Goal: Information Seeking & Learning: Learn about a topic

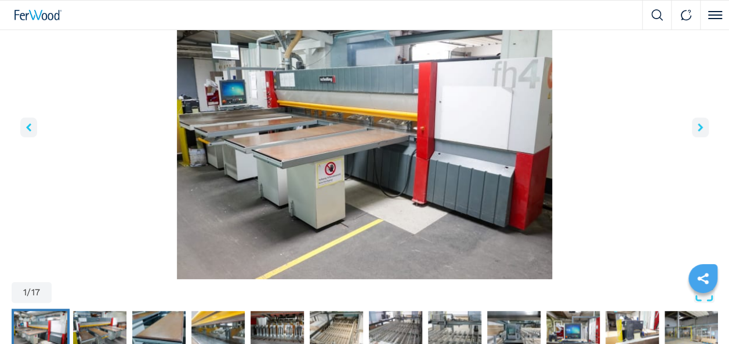
scroll to position [116, 0]
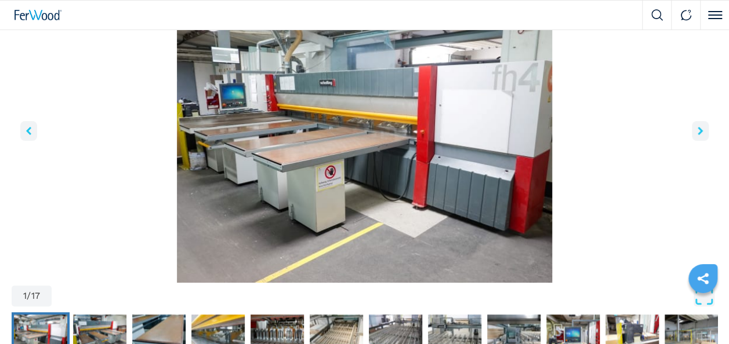
click at [698, 130] on icon "right-button" at bounding box center [700, 131] width 5 height 8
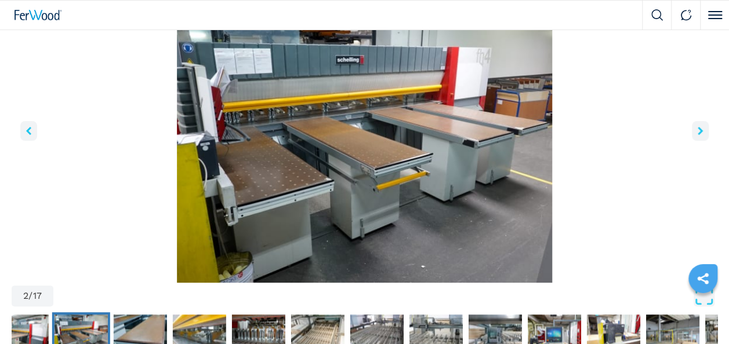
click at [698, 130] on icon "right-button" at bounding box center [700, 131] width 5 height 8
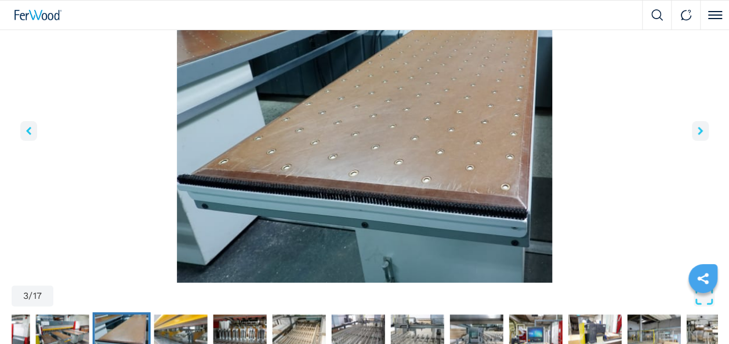
click at [698, 130] on icon "right-button" at bounding box center [700, 131] width 5 height 8
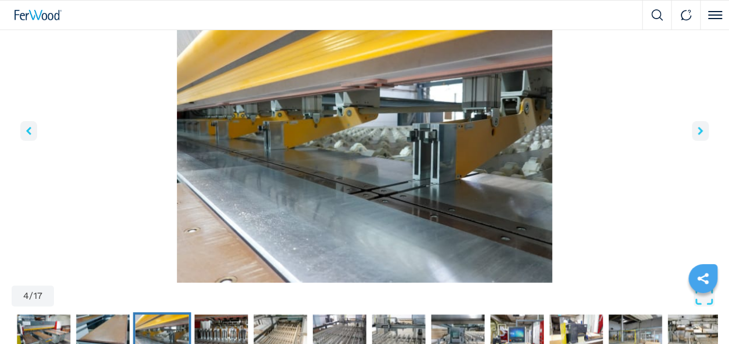
click at [698, 130] on icon "right-button" at bounding box center [700, 131] width 5 height 8
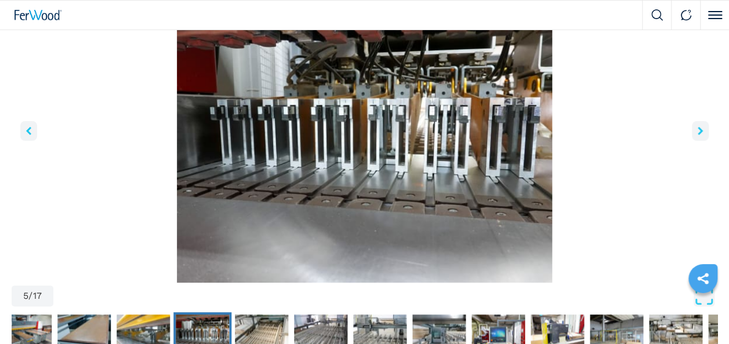
click at [698, 130] on icon "right-button" at bounding box center [700, 131] width 5 height 8
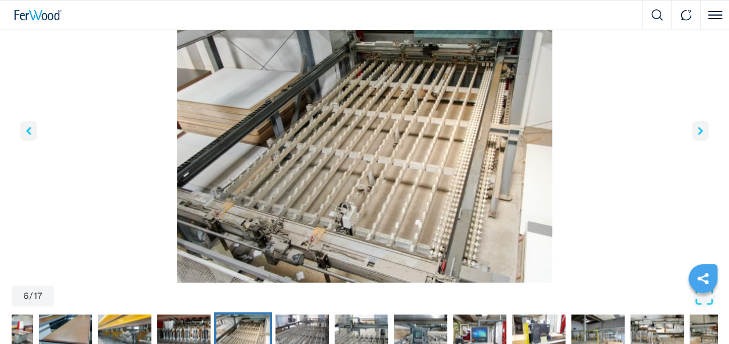
click at [698, 130] on icon "right-button" at bounding box center [700, 131] width 5 height 8
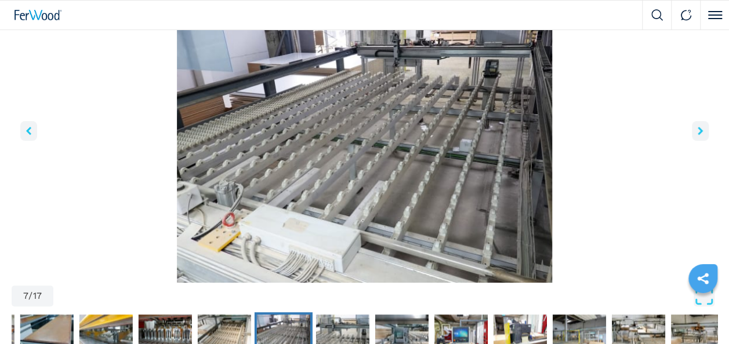
click at [698, 130] on icon "right-button" at bounding box center [700, 131] width 5 height 8
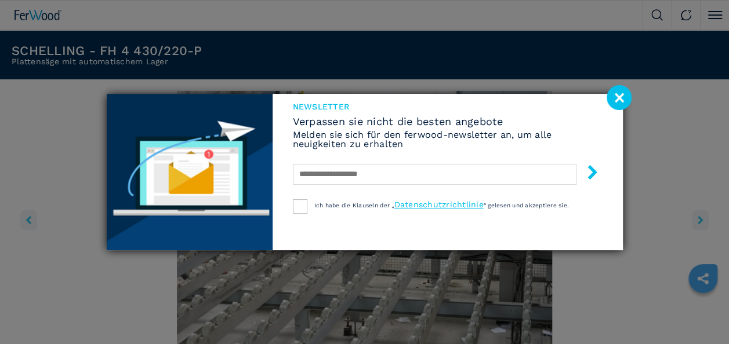
scroll to position [0, 0]
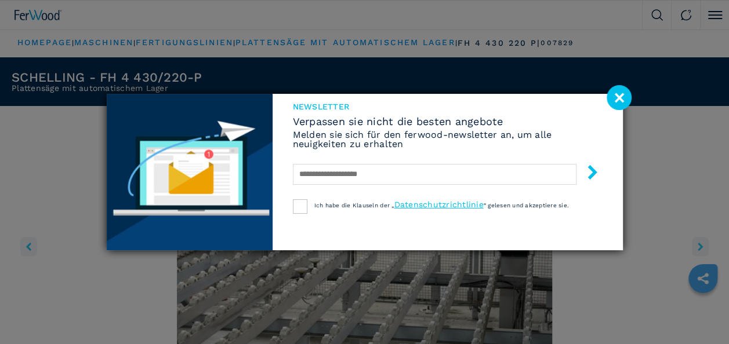
click at [623, 100] on image at bounding box center [618, 97] width 25 height 25
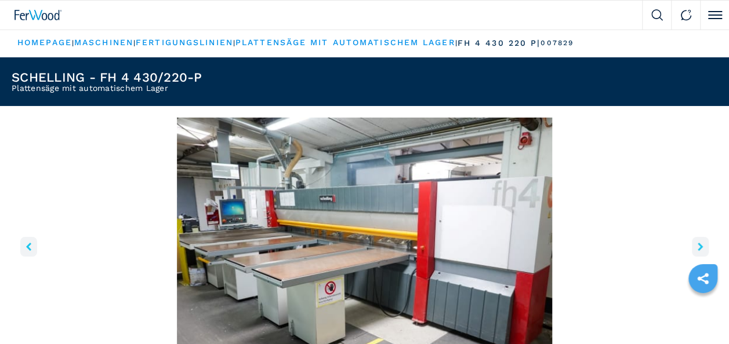
click at [699, 244] on icon "right-button" at bounding box center [700, 247] width 5 height 8
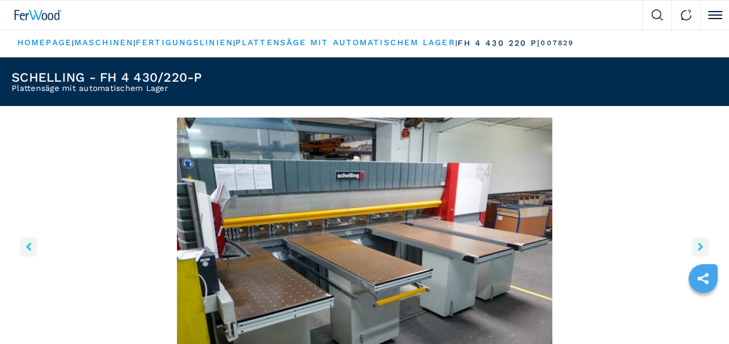
click at [699, 244] on icon "right-button" at bounding box center [700, 247] width 5 height 8
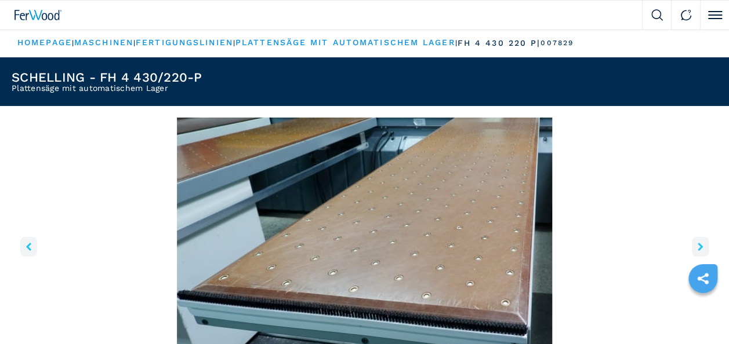
click at [699, 244] on icon "right-button" at bounding box center [700, 247] width 5 height 8
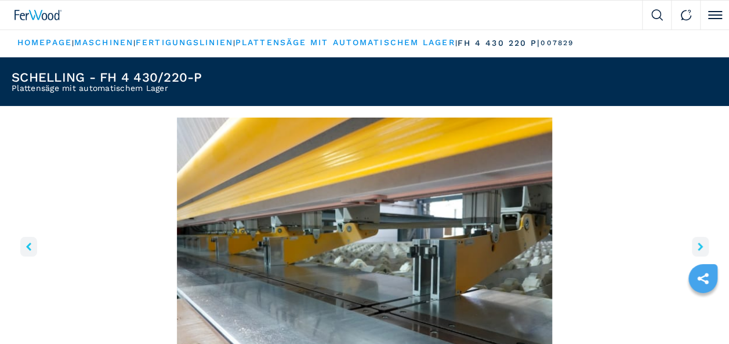
click at [699, 244] on icon "right-button" at bounding box center [700, 247] width 5 height 8
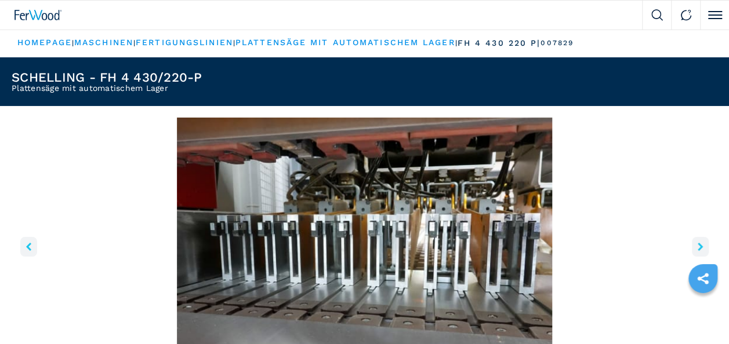
click at [699, 244] on icon "right-button" at bounding box center [700, 247] width 5 height 8
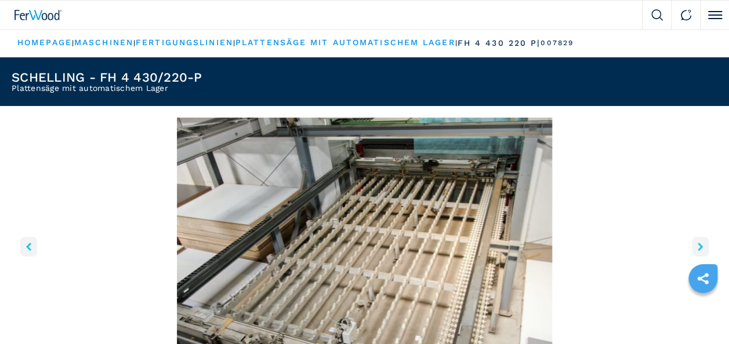
click at [699, 244] on icon "right-button" at bounding box center [700, 247] width 5 height 8
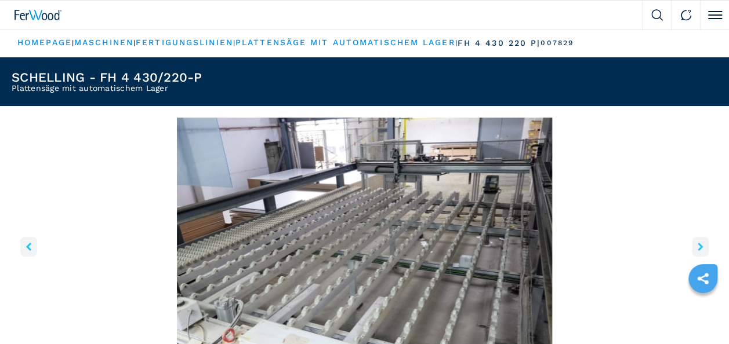
click at [699, 244] on icon "right-button" at bounding box center [700, 247] width 5 height 8
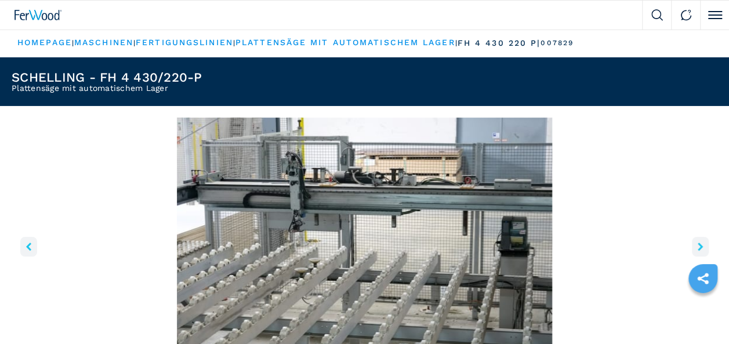
click at [699, 244] on icon "right-button" at bounding box center [700, 247] width 5 height 8
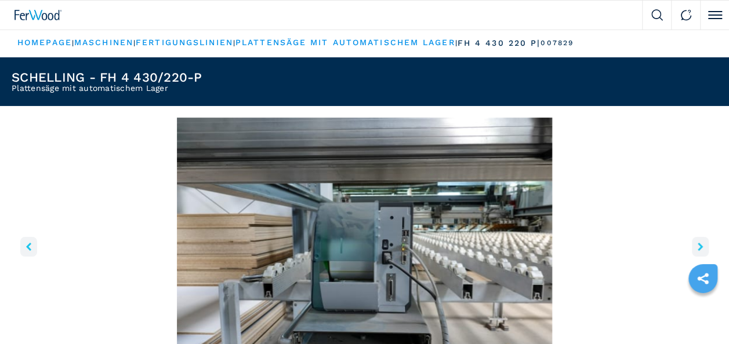
click at [699, 244] on icon "right-button" at bounding box center [700, 247] width 5 height 8
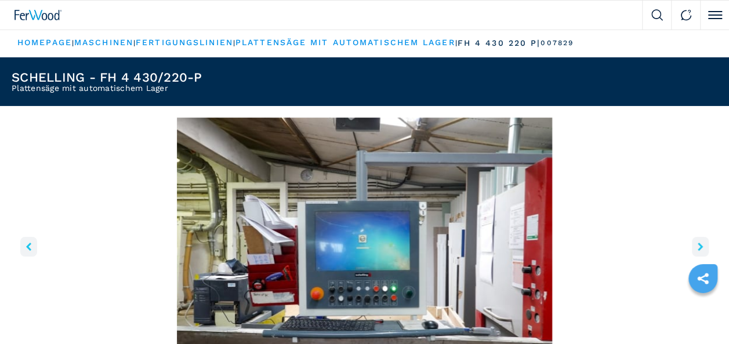
click at [699, 244] on icon "right-button" at bounding box center [700, 247] width 5 height 8
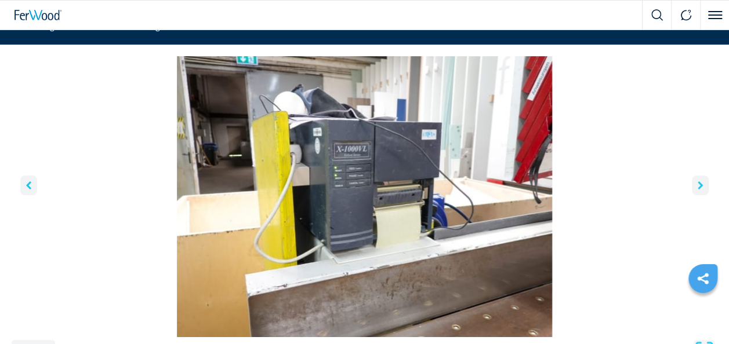
scroll to position [62, 0]
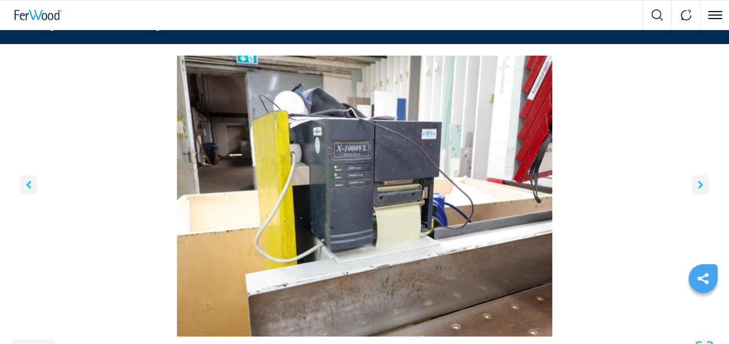
click at [704, 184] on button "right-button" at bounding box center [700, 185] width 17 height 20
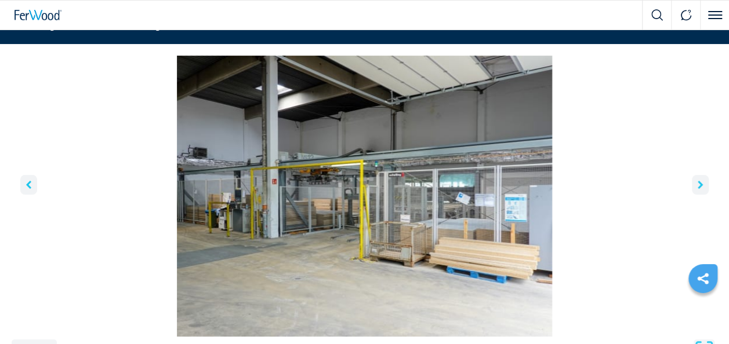
click at [704, 186] on button "right-button" at bounding box center [700, 185] width 17 height 20
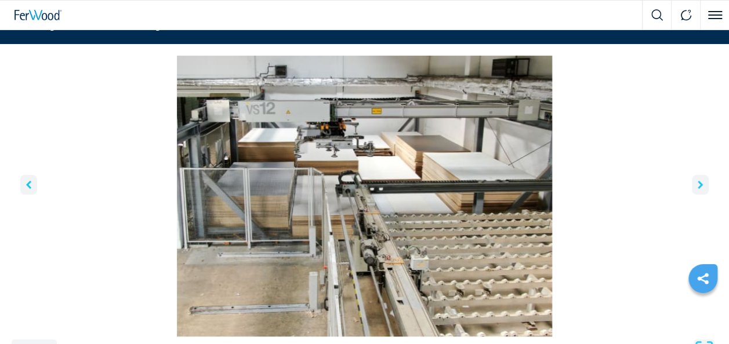
click at [702, 187] on icon "right-button" at bounding box center [700, 185] width 5 height 8
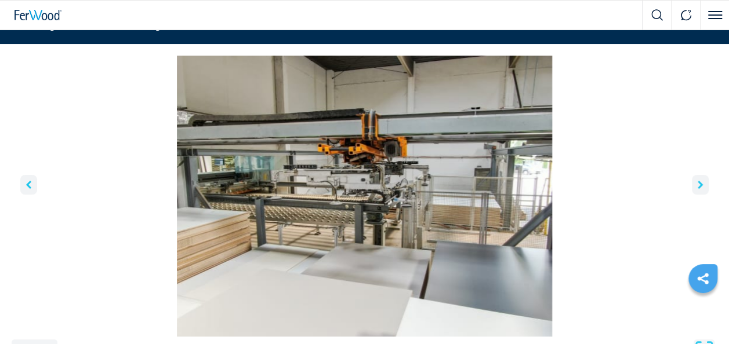
click at [702, 187] on icon "right-button" at bounding box center [700, 185] width 5 height 8
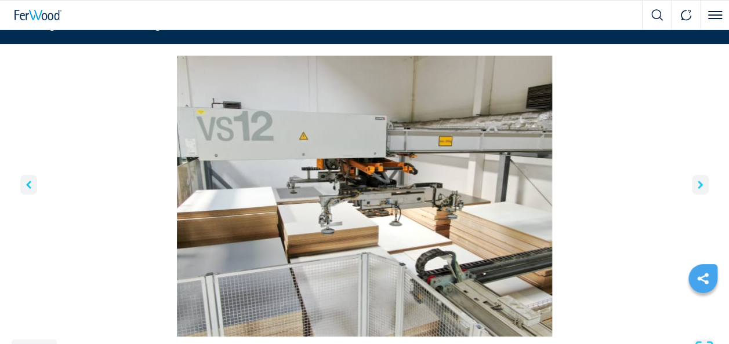
click at [702, 187] on icon "right-button" at bounding box center [700, 185] width 5 height 8
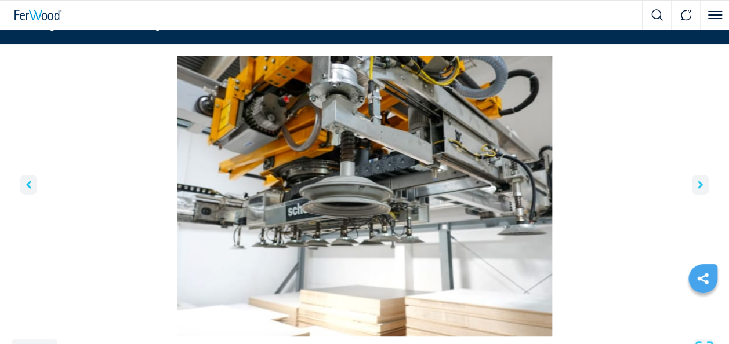
click at [702, 187] on icon "right-button" at bounding box center [700, 185] width 5 height 8
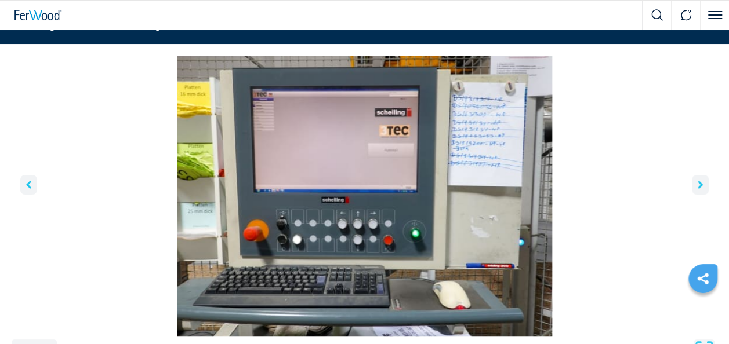
click at [704, 186] on button "right-button" at bounding box center [700, 185] width 17 height 20
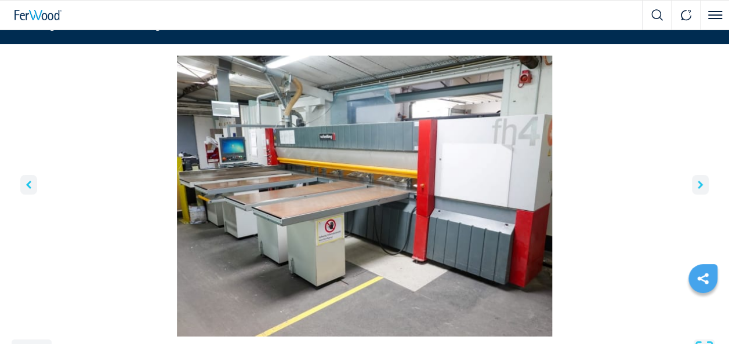
click at [704, 186] on button "right-button" at bounding box center [700, 185] width 17 height 20
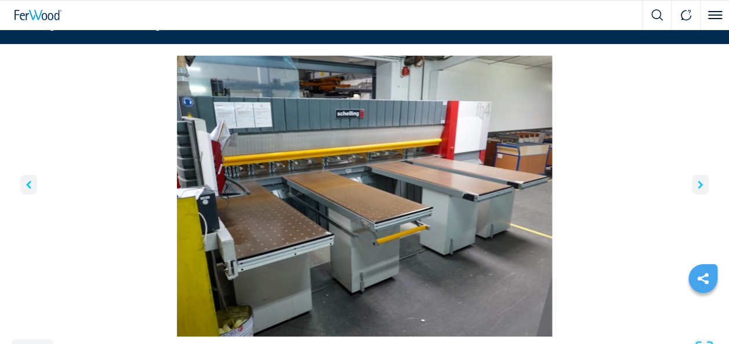
click at [704, 186] on button "right-button" at bounding box center [700, 185] width 17 height 20
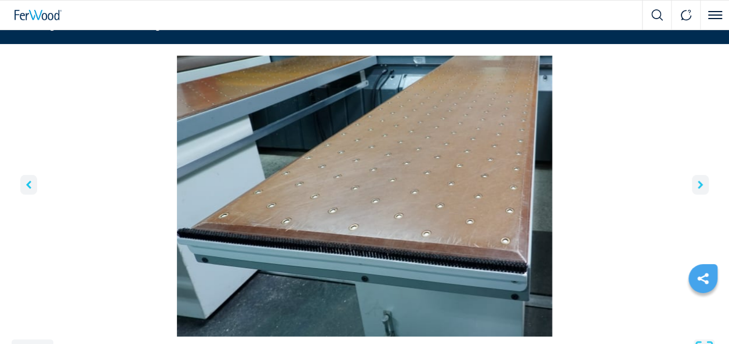
click at [704, 186] on button "right-button" at bounding box center [700, 185] width 17 height 20
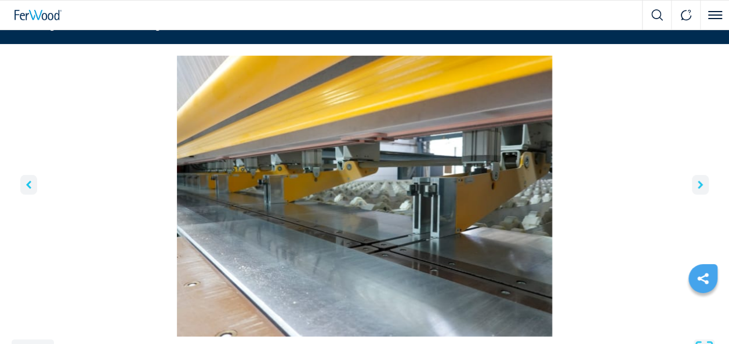
click at [704, 186] on button "right-button" at bounding box center [700, 185] width 17 height 20
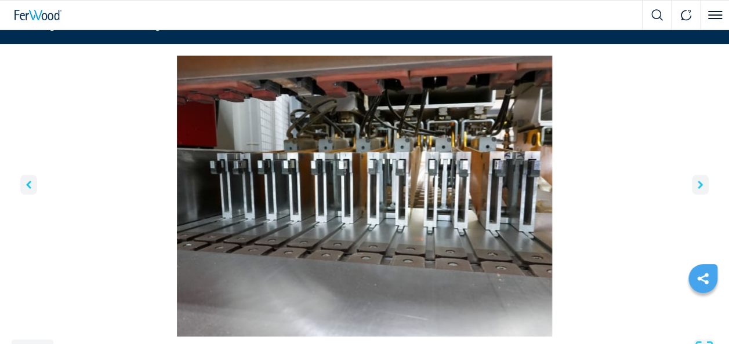
click at [704, 187] on button "right-button" at bounding box center [700, 185] width 17 height 20
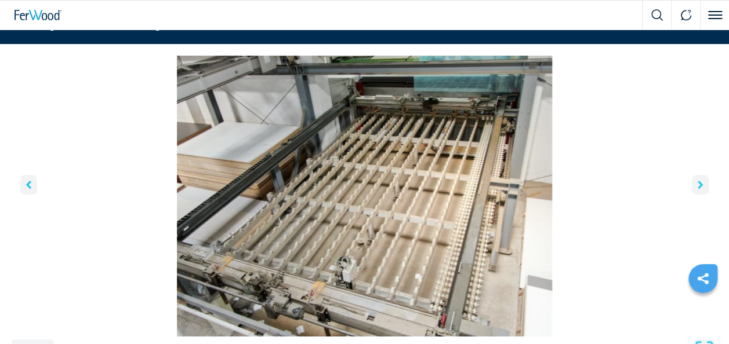
click at [704, 187] on button "right-button" at bounding box center [700, 185] width 17 height 20
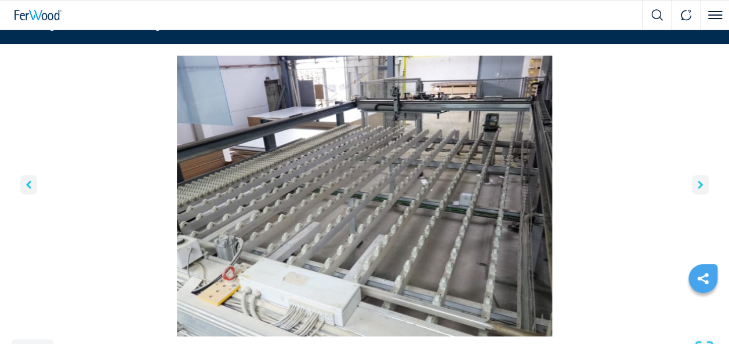
click at [699, 187] on icon "right-button" at bounding box center [700, 185] width 5 height 8
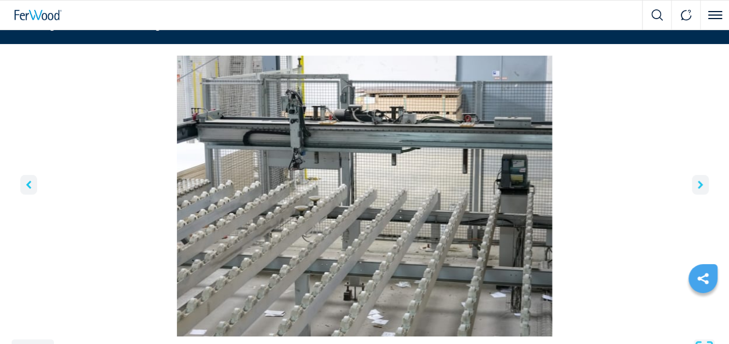
click at [699, 187] on icon "right-button" at bounding box center [700, 185] width 5 height 8
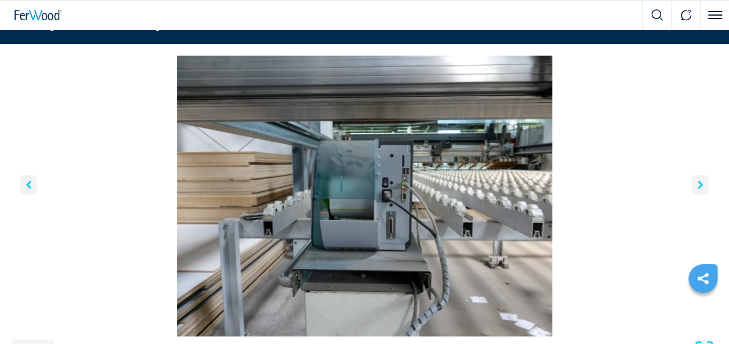
click at [699, 187] on icon "right-button" at bounding box center [700, 185] width 5 height 8
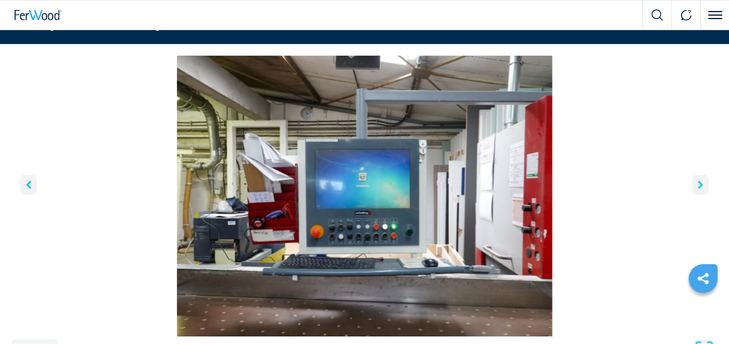
click at [699, 187] on icon "right-button" at bounding box center [700, 185] width 5 height 8
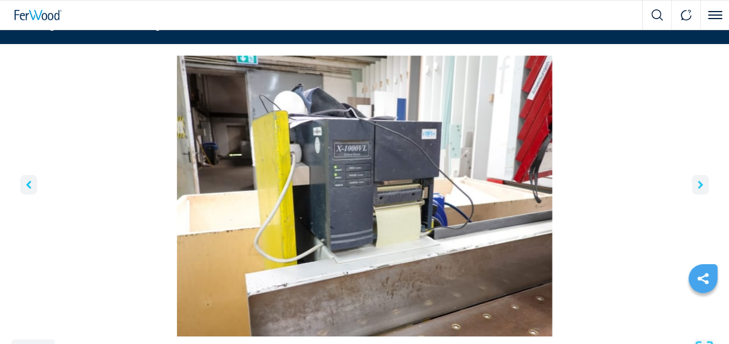
click at [699, 187] on icon "right-button" at bounding box center [700, 185] width 5 height 8
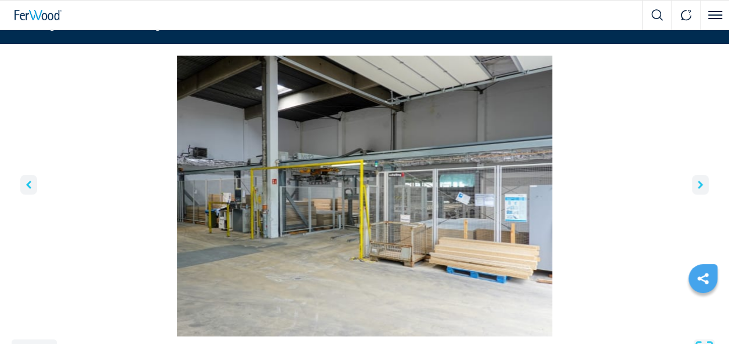
click at [699, 187] on icon "right-button" at bounding box center [700, 185] width 5 height 8
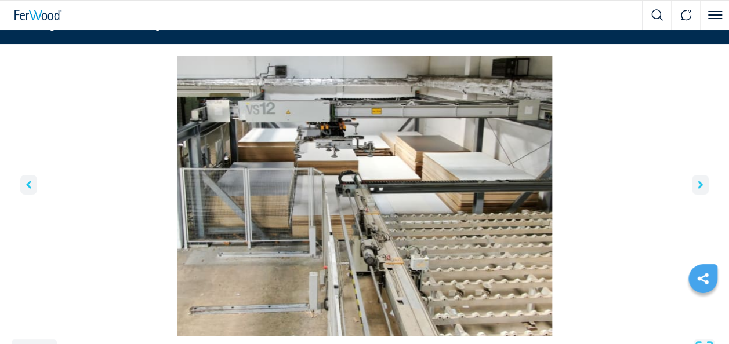
click at [699, 187] on icon "right-button" at bounding box center [700, 185] width 5 height 8
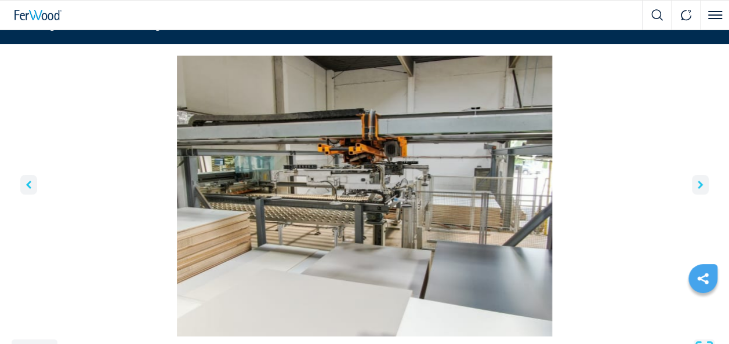
click at [699, 187] on icon "right-button" at bounding box center [700, 185] width 5 height 8
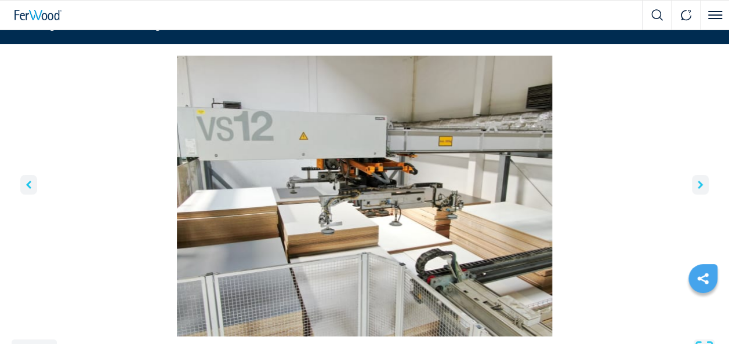
click at [699, 187] on icon "right-button" at bounding box center [700, 185] width 5 height 8
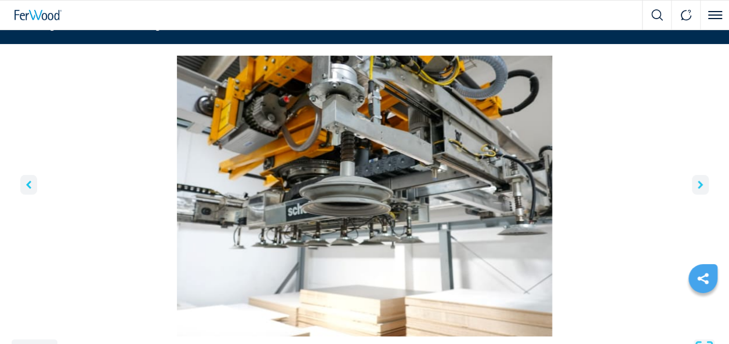
click at [699, 187] on icon "right-button" at bounding box center [700, 185] width 5 height 8
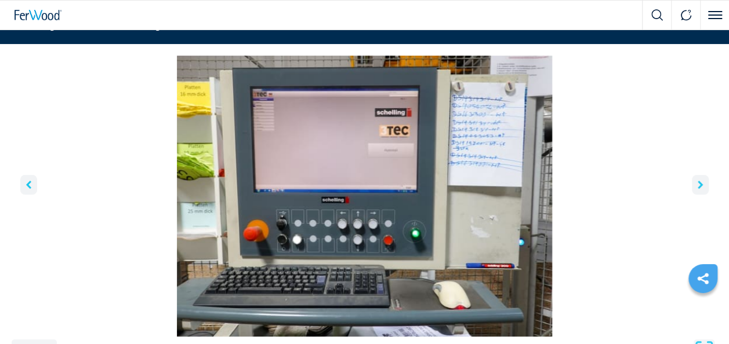
click at [699, 189] on button "right-button" at bounding box center [700, 185] width 17 height 20
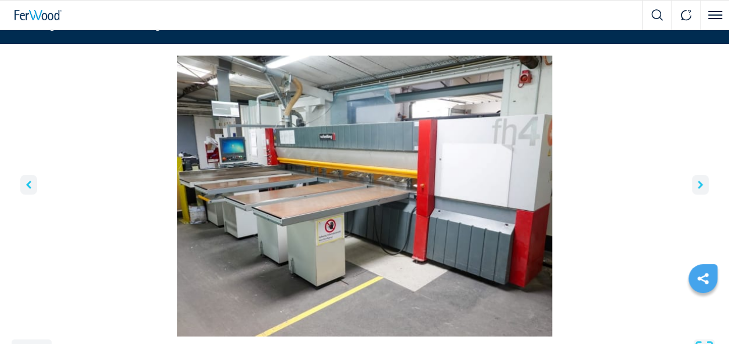
click at [699, 189] on button "right-button" at bounding box center [700, 185] width 17 height 20
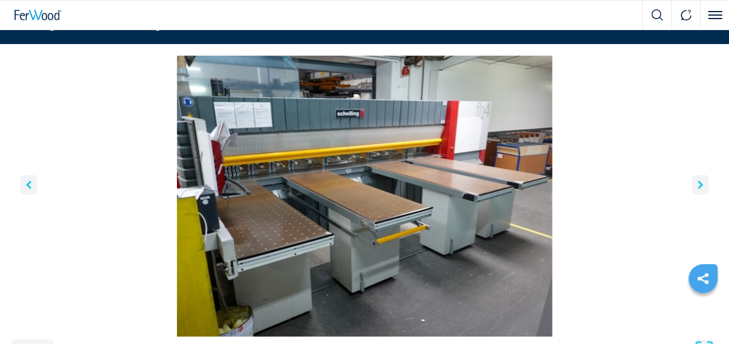
click at [699, 189] on button "right-button" at bounding box center [700, 185] width 17 height 20
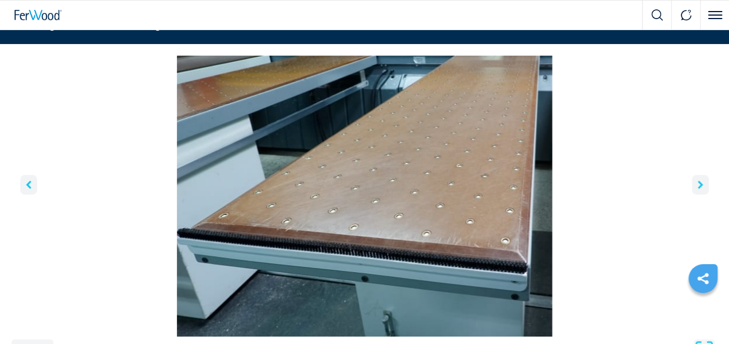
click at [699, 190] on button "right-button" at bounding box center [700, 185] width 17 height 20
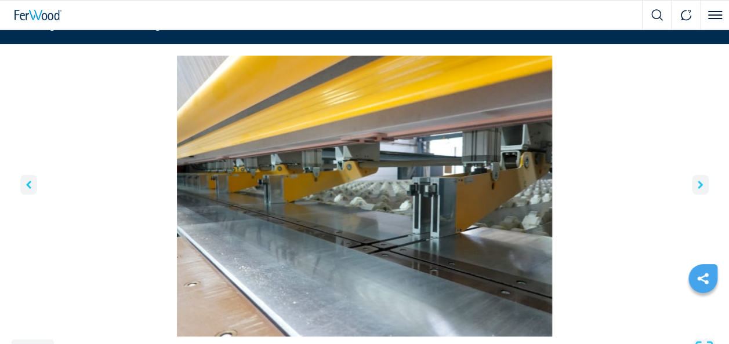
click at [699, 190] on button "right-button" at bounding box center [700, 185] width 17 height 20
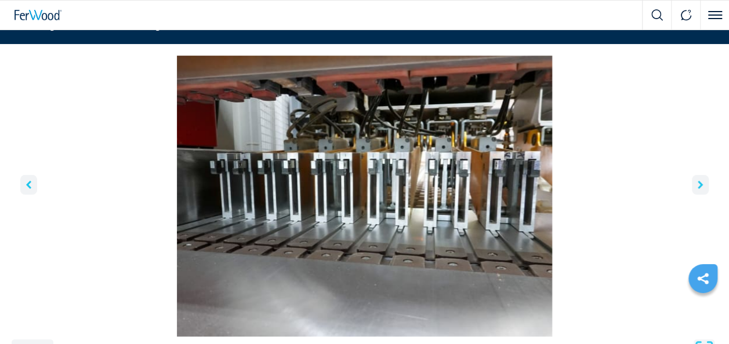
click at [699, 190] on button "right-button" at bounding box center [700, 185] width 17 height 20
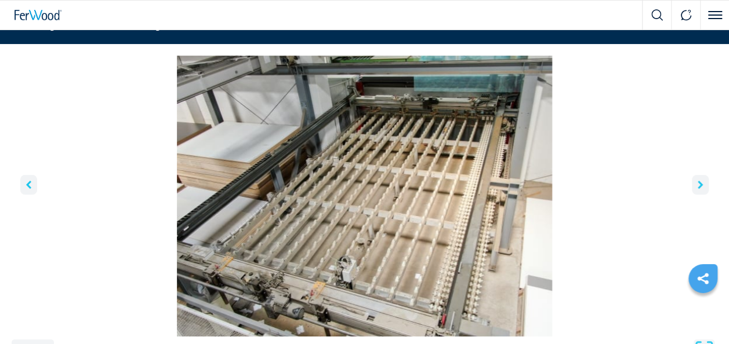
click at [699, 190] on button "right-button" at bounding box center [700, 185] width 17 height 20
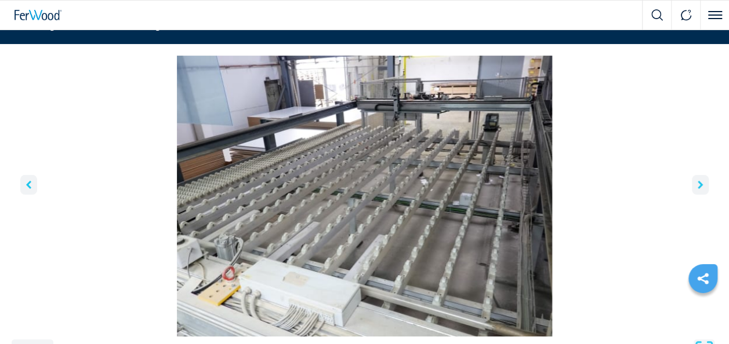
click at [699, 190] on button "right-button" at bounding box center [700, 185] width 17 height 20
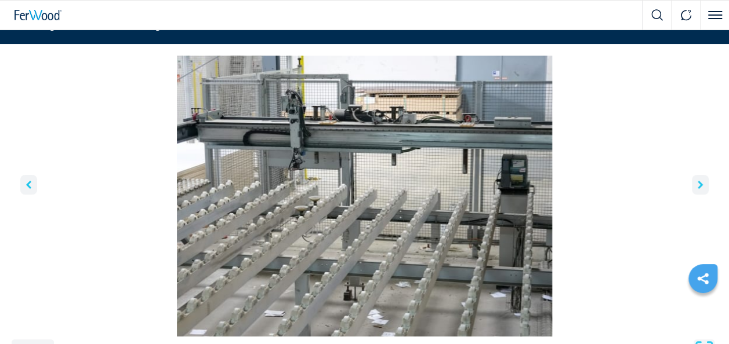
click at [698, 183] on icon "right-button" at bounding box center [700, 185] width 5 height 8
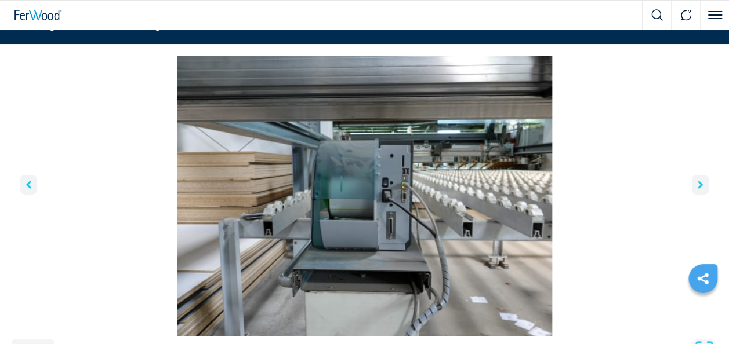
click at [698, 183] on icon "right-button" at bounding box center [700, 185] width 5 height 8
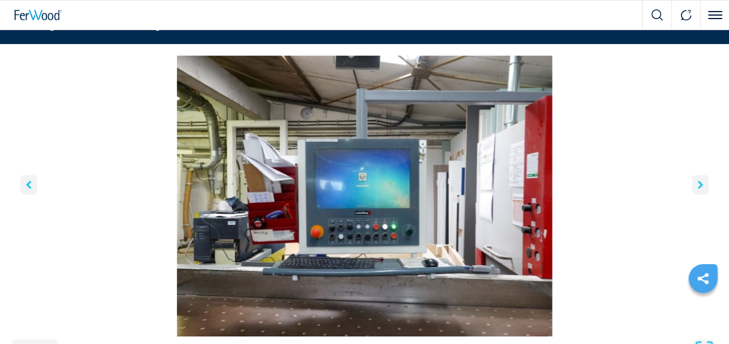
click at [698, 183] on icon "right-button" at bounding box center [700, 185] width 5 height 8
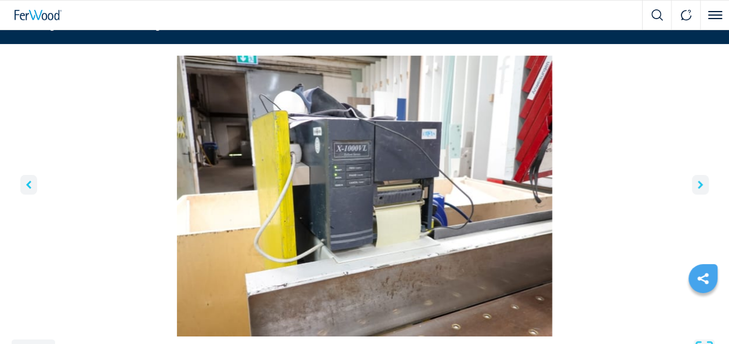
click at [698, 183] on icon "right-button" at bounding box center [700, 185] width 5 height 8
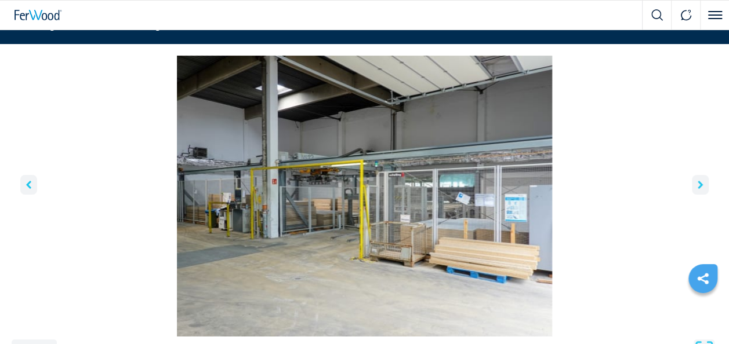
click at [698, 183] on icon "right-button" at bounding box center [700, 185] width 5 height 8
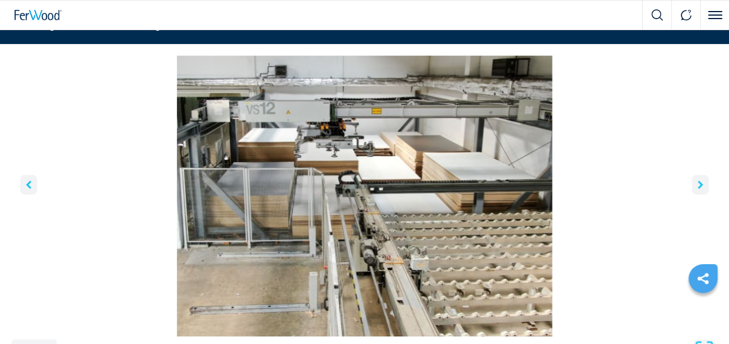
click at [698, 183] on icon "right-button" at bounding box center [700, 185] width 5 height 8
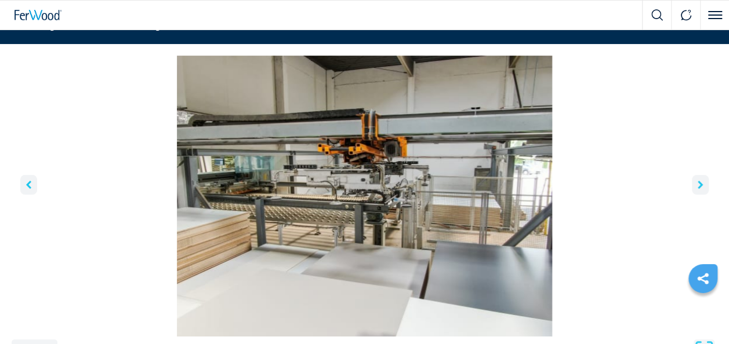
click at [698, 183] on icon "right-button" at bounding box center [700, 185] width 5 height 8
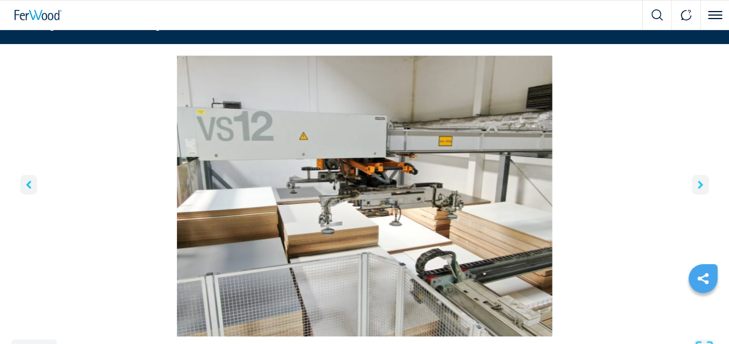
click at [698, 183] on icon "right-button" at bounding box center [700, 185] width 5 height 8
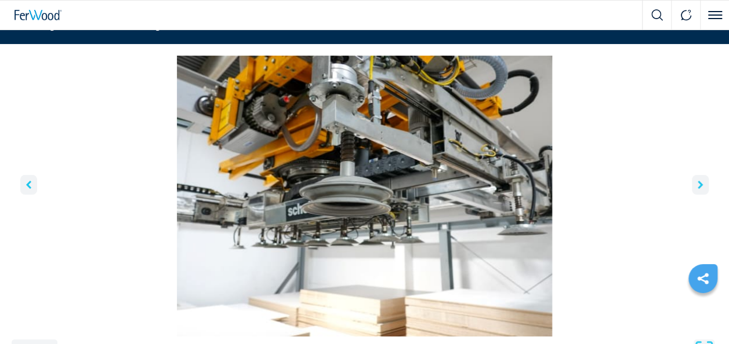
click at [698, 183] on icon "right-button" at bounding box center [700, 185] width 5 height 8
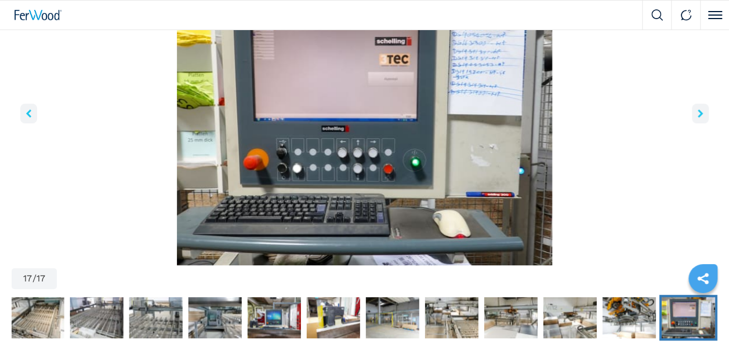
scroll to position [143, 0]
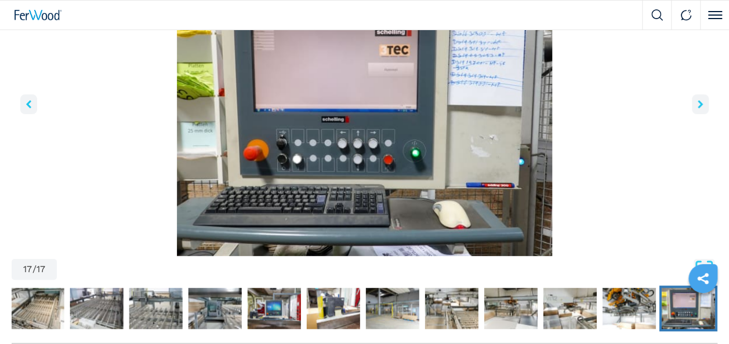
click at [702, 103] on icon "right-button" at bounding box center [700, 104] width 5 height 8
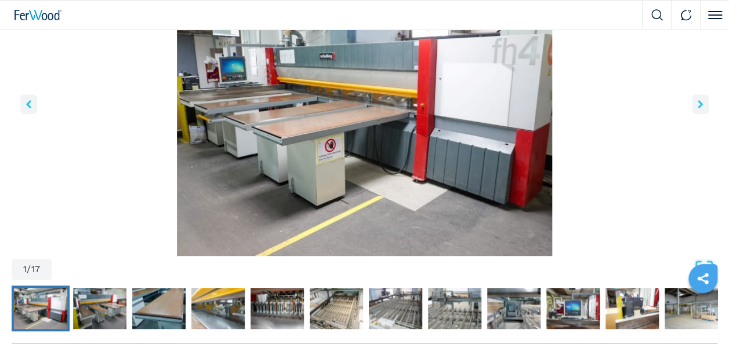
click at [702, 103] on icon "right-button" at bounding box center [700, 104] width 5 height 8
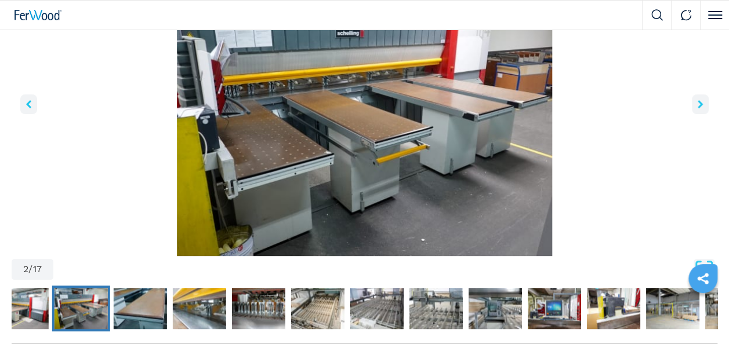
click at [702, 103] on icon "right-button" at bounding box center [700, 104] width 5 height 8
click at [698, 102] on icon "right-button" at bounding box center [700, 104] width 5 height 8
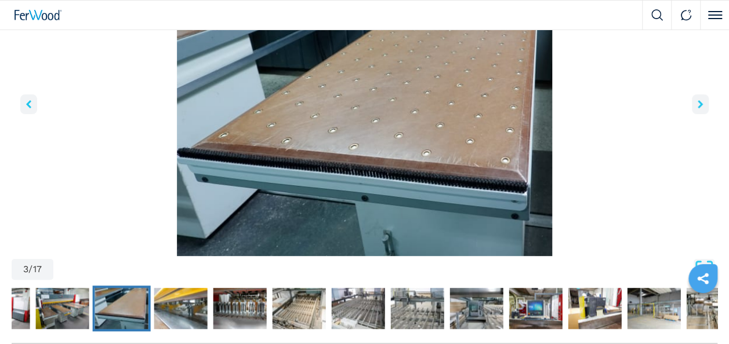
click at [698, 103] on icon "right-button" at bounding box center [700, 104] width 5 height 8
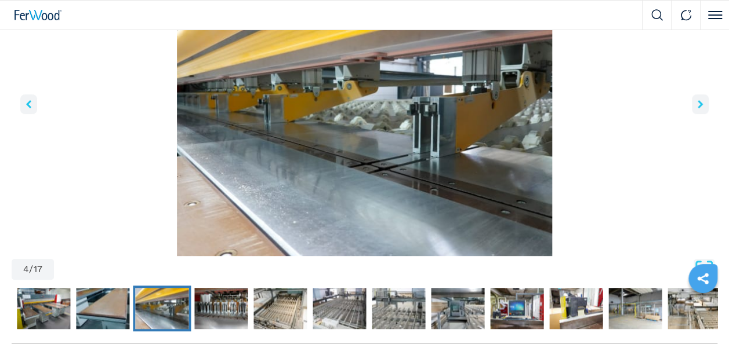
click at [698, 103] on icon "right-button" at bounding box center [700, 104] width 5 height 8
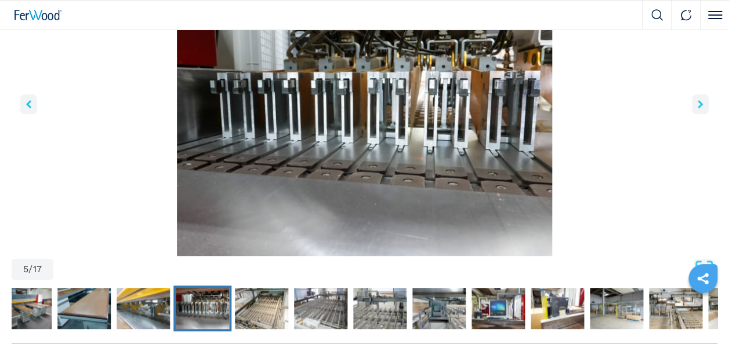
click at [698, 103] on icon "right-button" at bounding box center [700, 104] width 5 height 8
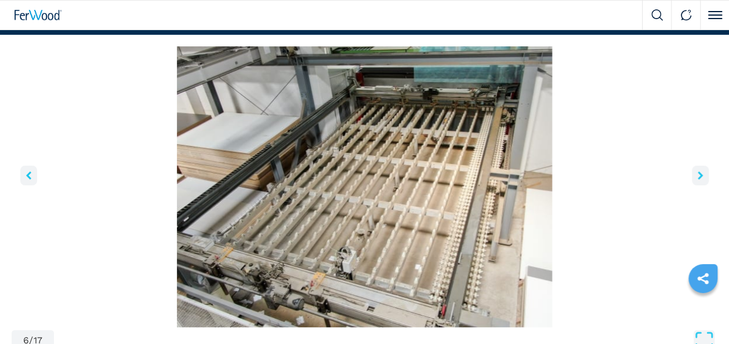
scroll to position [71, 0]
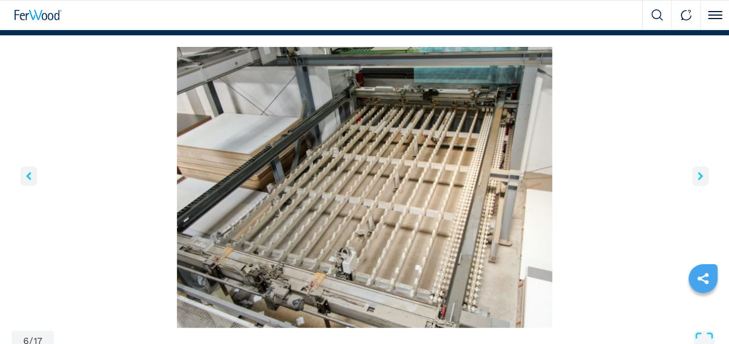
click at [701, 176] on icon "right-button" at bounding box center [700, 176] width 5 height 8
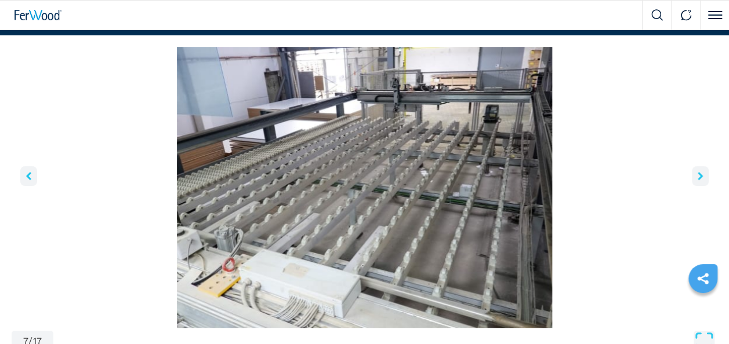
click at [701, 175] on icon "right-button" at bounding box center [700, 176] width 5 height 8
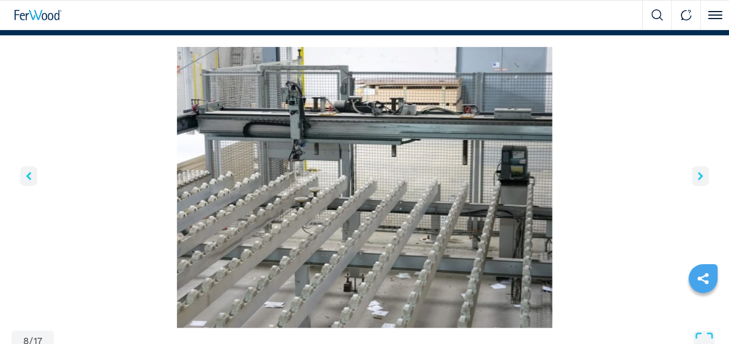
click at [698, 173] on icon "right-button" at bounding box center [700, 176] width 5 height 8
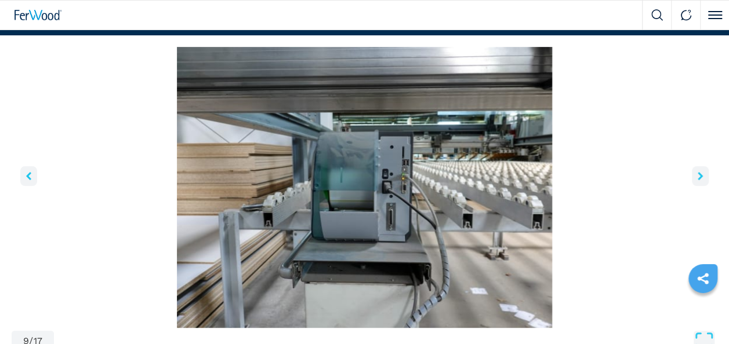
click at [703, 177] on button "right-button" at bounding box center [700, 176] width 17 height 20
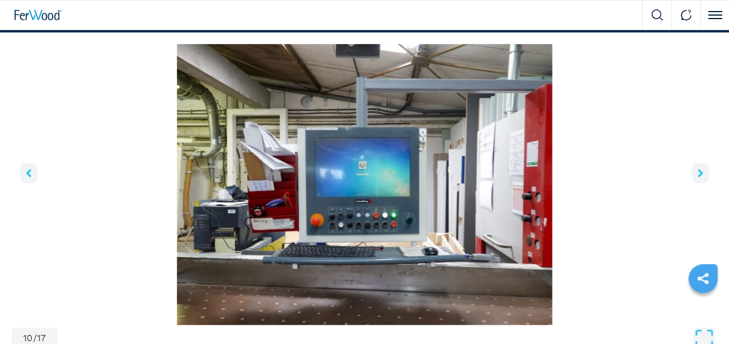
scroll to position [74, 0]
